Goal: Task Accomplishment & Management: Manage account settings

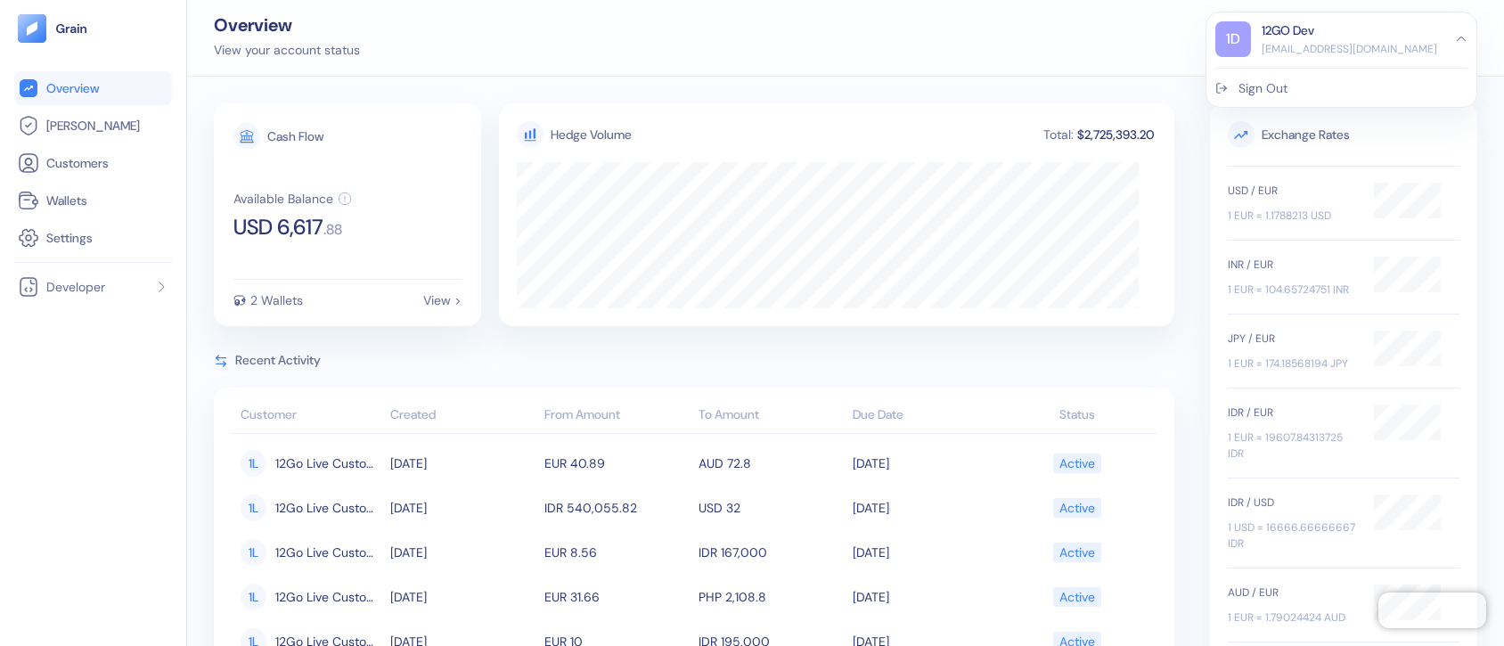
click at [1256, 90] on div "Sign Out" at bounding box center [1262, 88] width 49 height 19
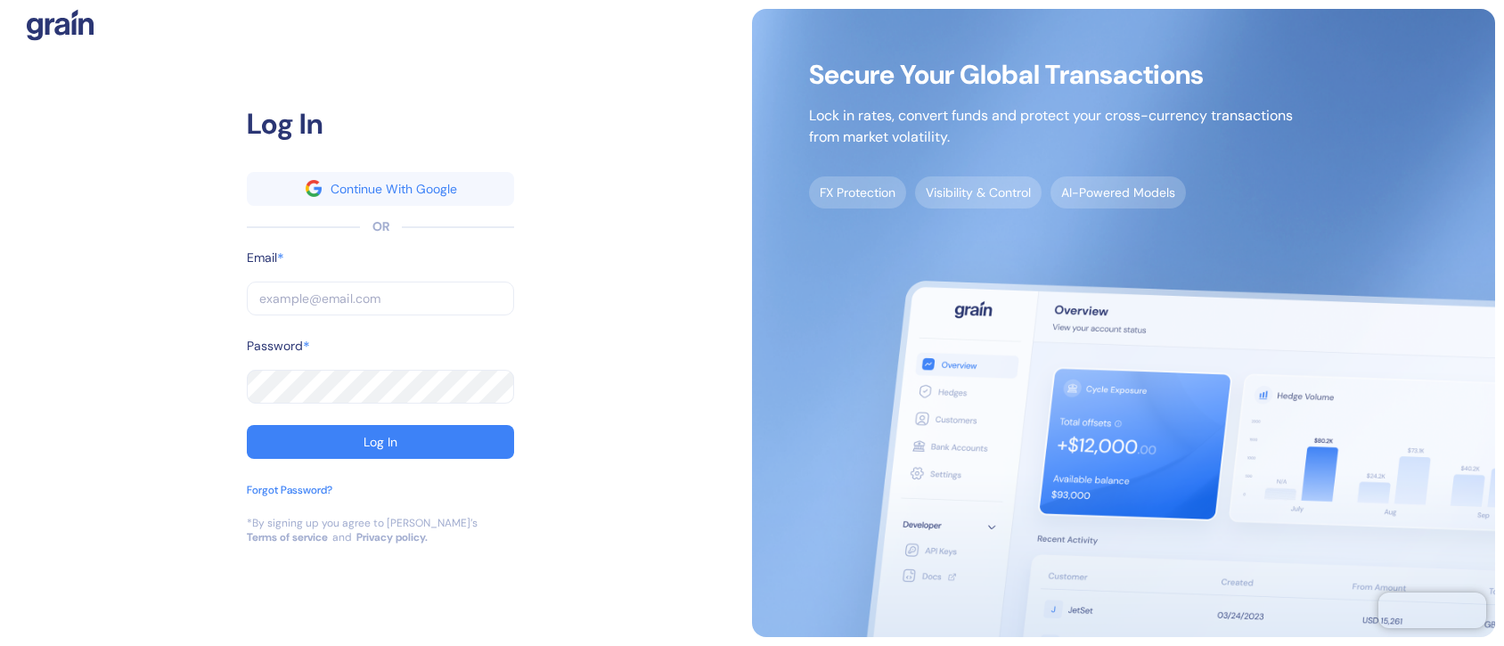
click at [397, 290] on input "text" at bounding box center [380, 298] width 267 height 34
type input "s"
type input "st"
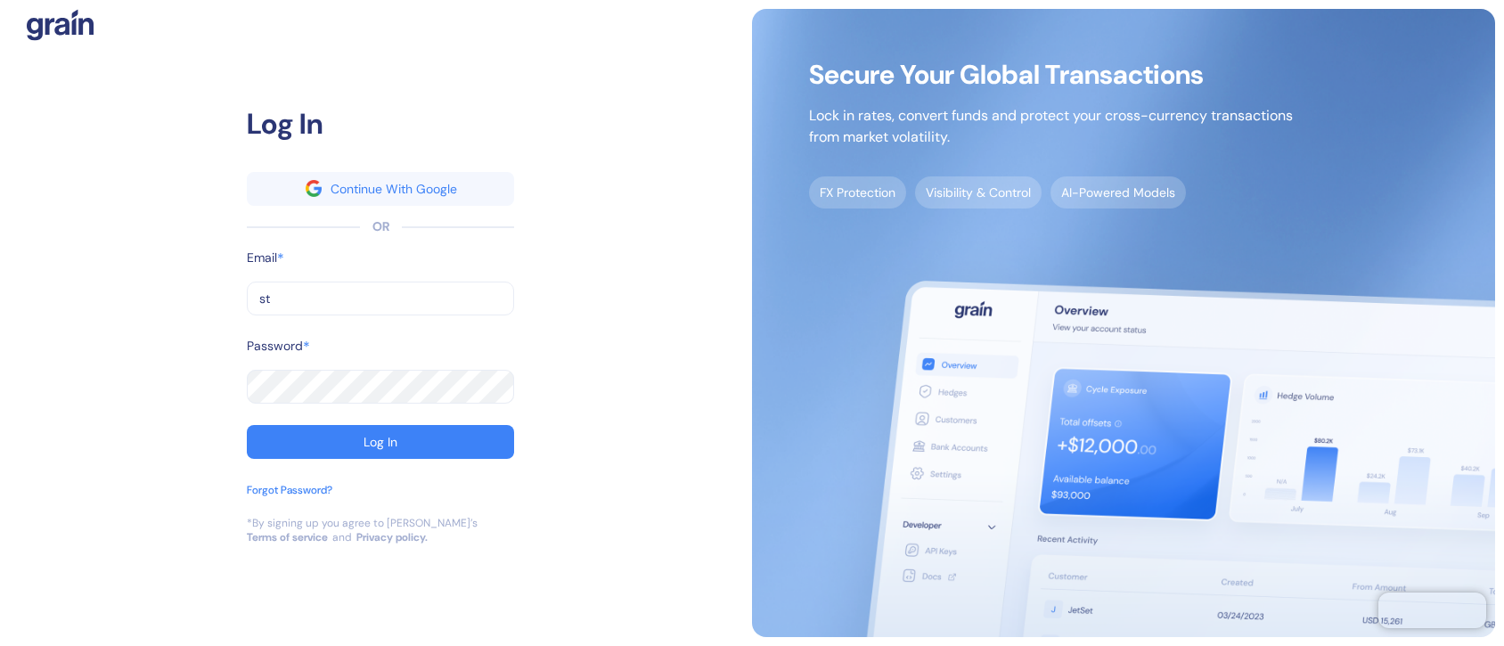
type input "stu"
type input "stub"
type input "stuba"
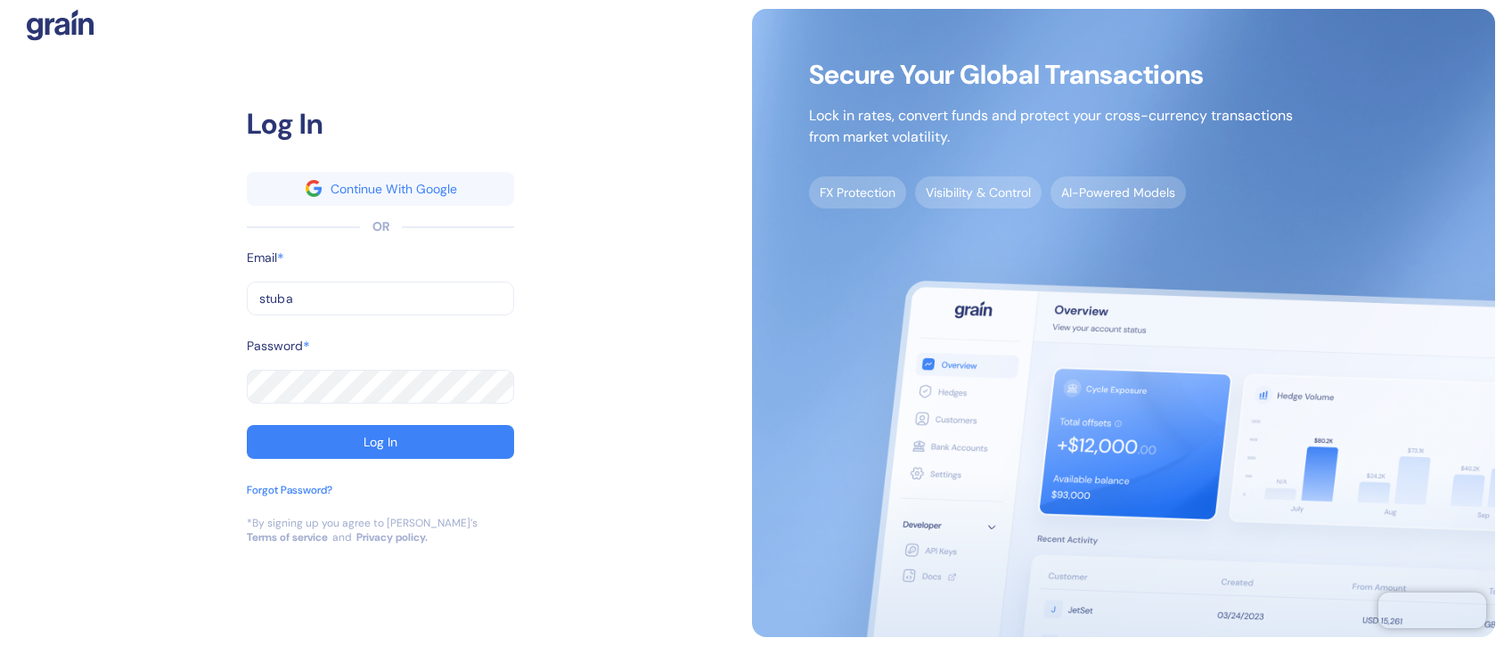
type input "stuba"
type input "[EMAIL_ADDRESS][DOMAIN_NAME]"
